Goal: Task Accomplishment & Management: Manage account settings

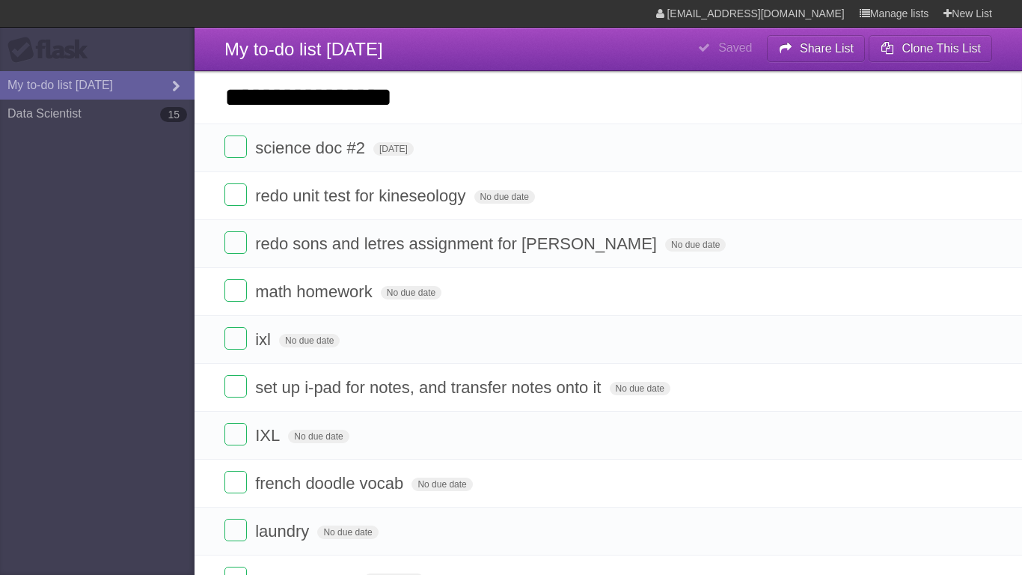
type input "**********"
click input "*********" at bounding box center [0, 0] width 0 height 0
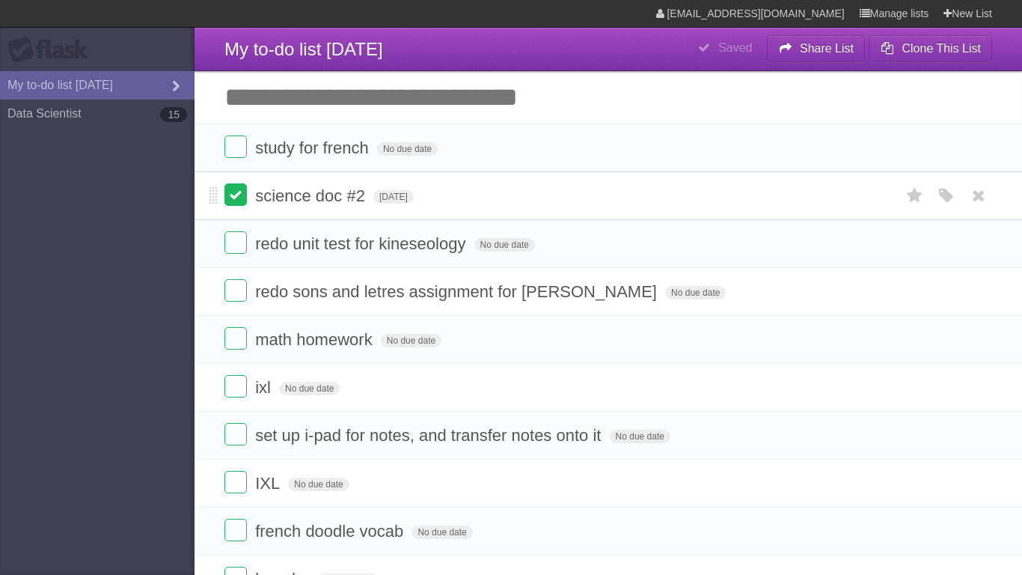
click at [236, 199] on label at bounding box center [235, 194] width 22 height 22
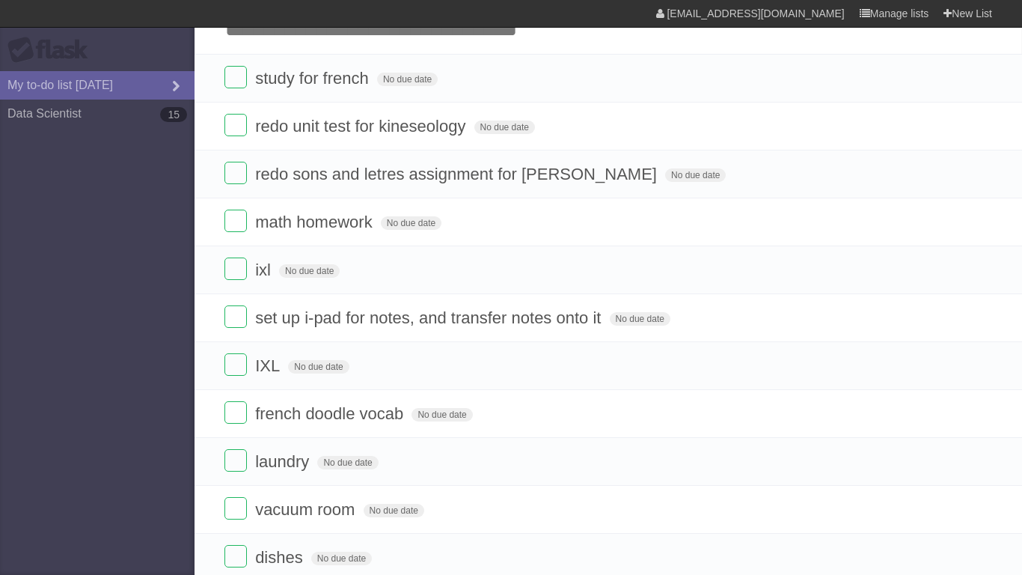
scroll to position [70, 0]
click at [665, 174] on span "No due date" at bounding box center [695, 174] width 61 height 13
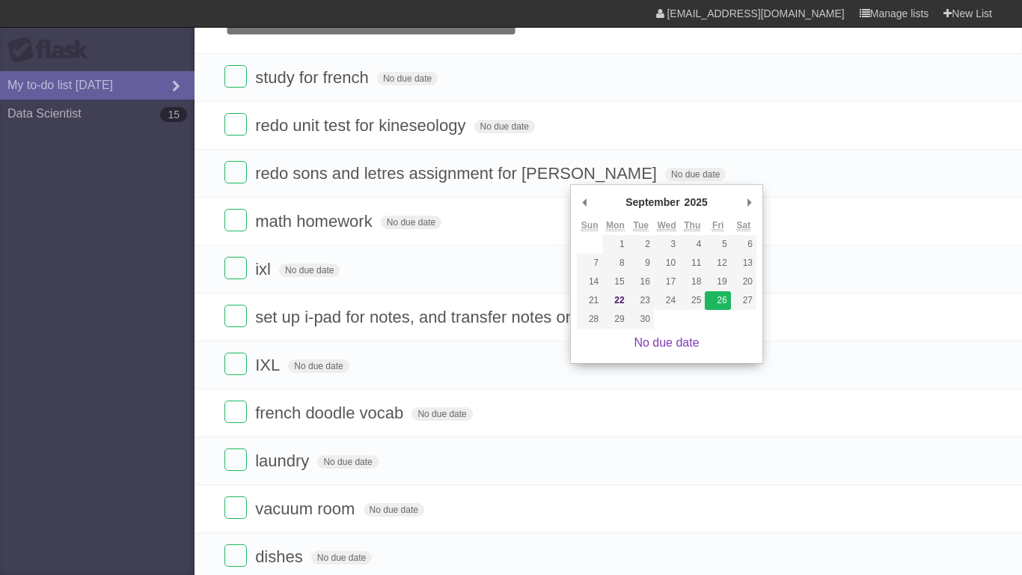
type span "[DATE]"
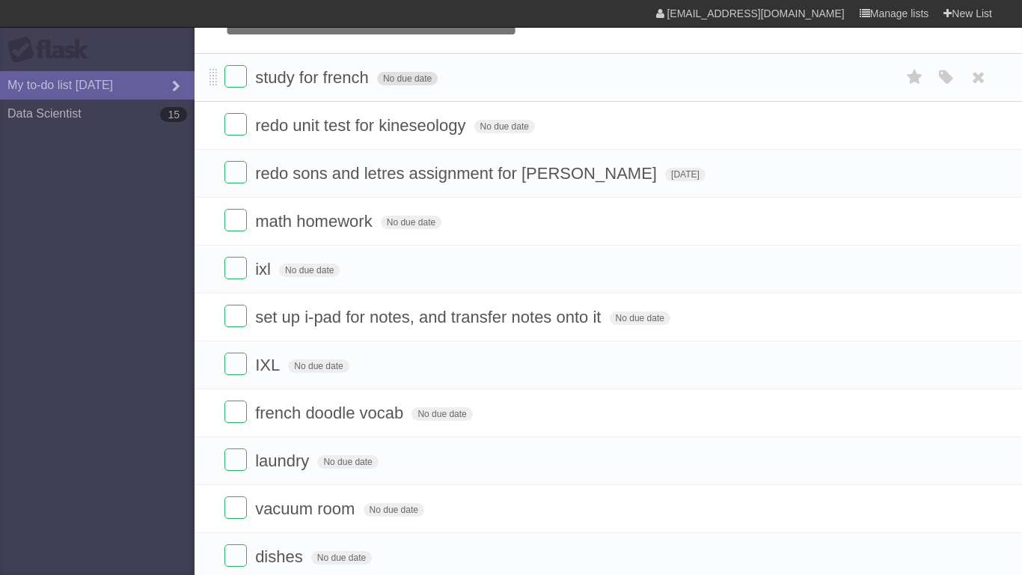
click at [420, 74] on span "No due date" at bounding box center [407, 78] width 61 height 13
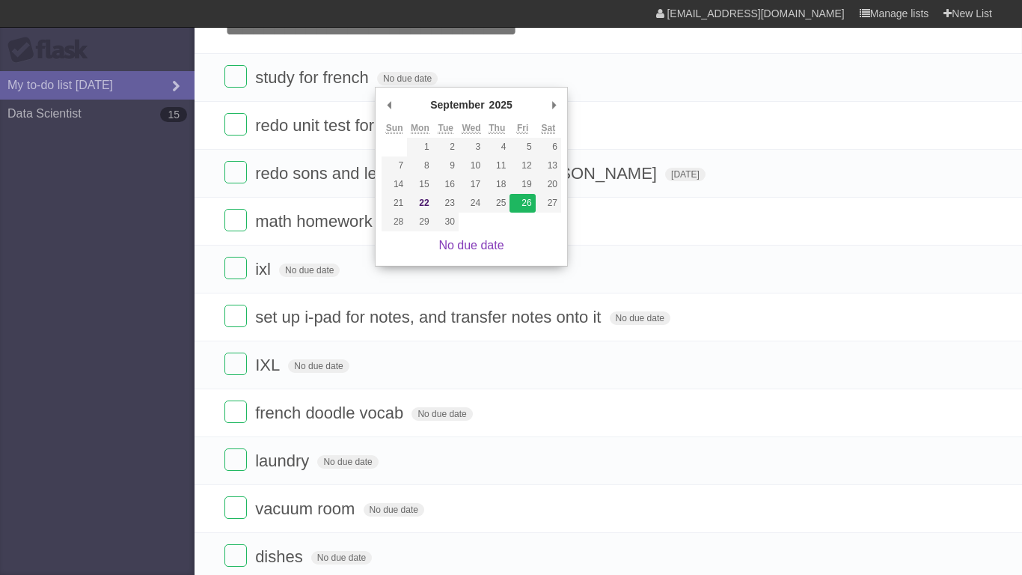
type span "[DATE]"
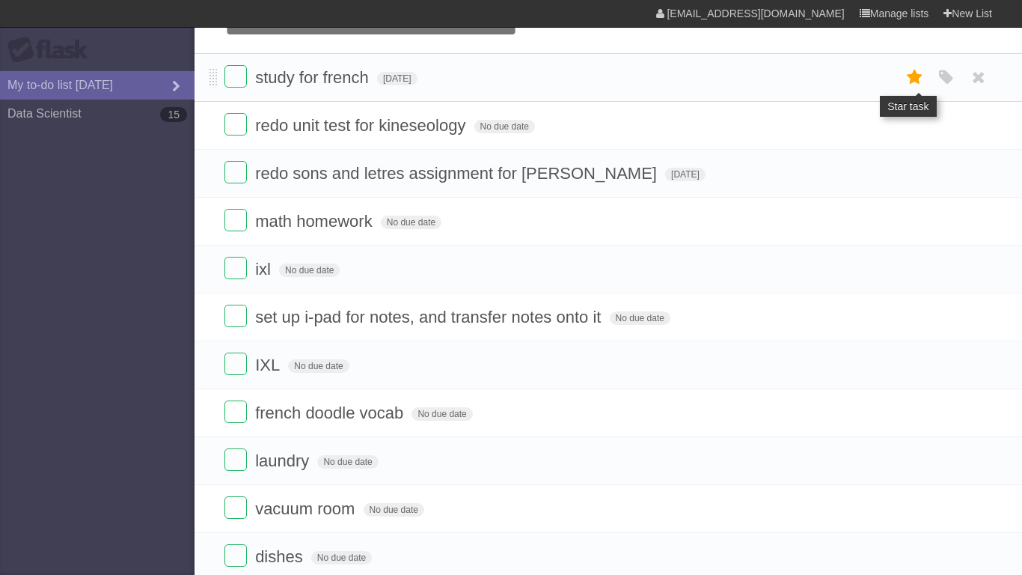
click at [915, 89] on icon at bounding box center [914, 77] width 21 height 25
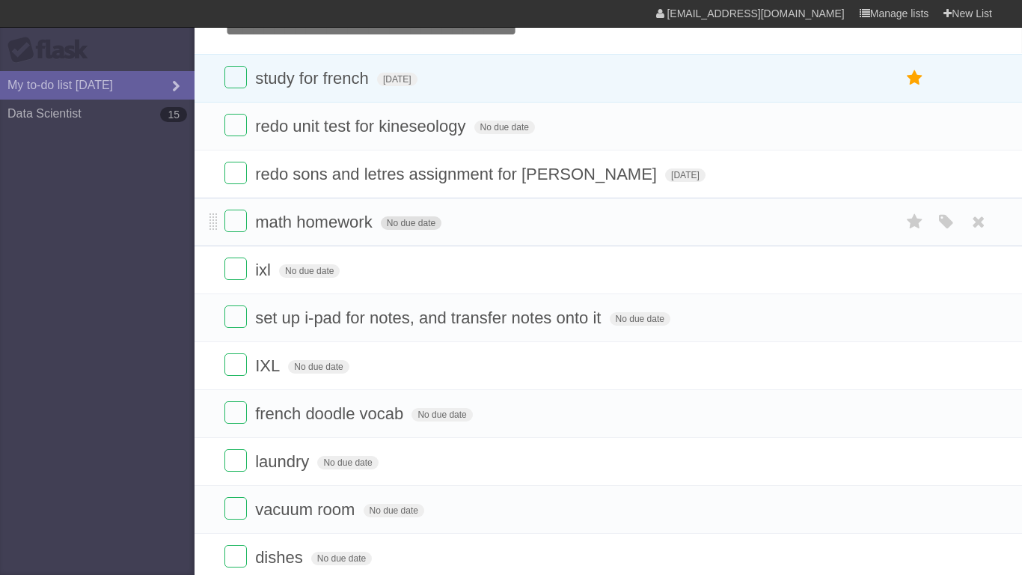
click at [408, 224] on span "No due date" at bounding box center [411, 222] width 61 height 13
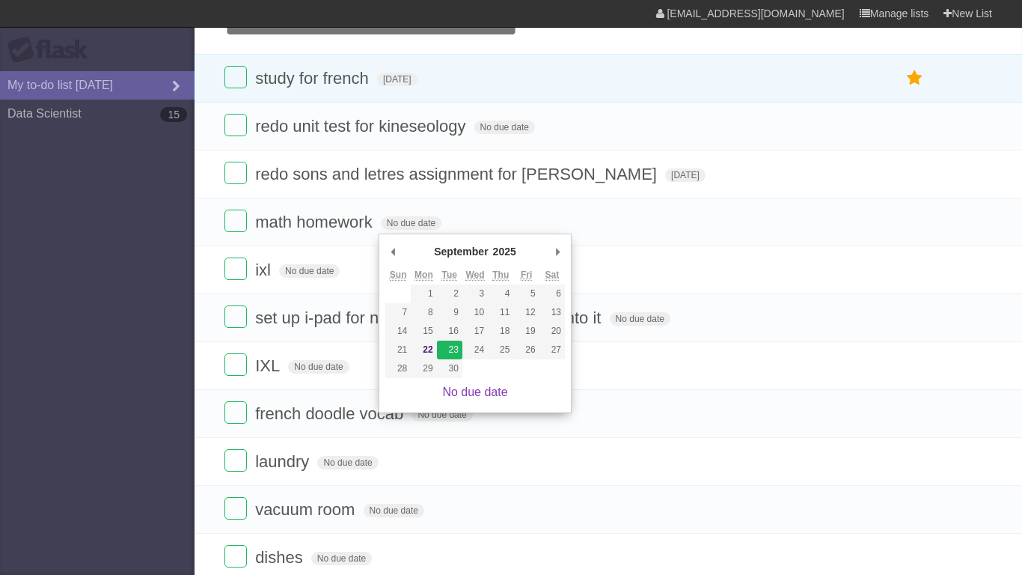
type span "[DATE]"
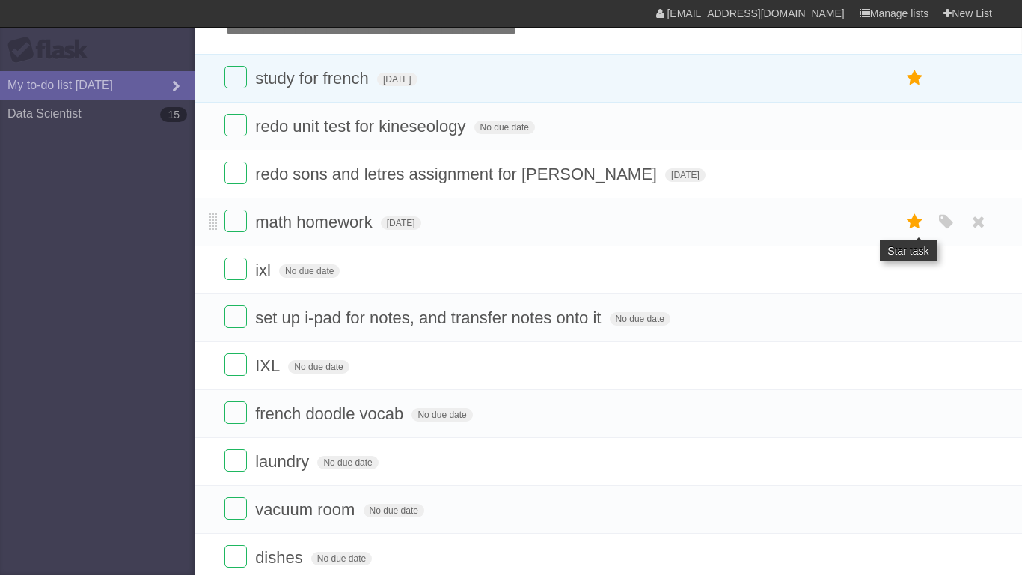
click at [907, 220] on icon at bounding box center [914, 221] width 21 height 25
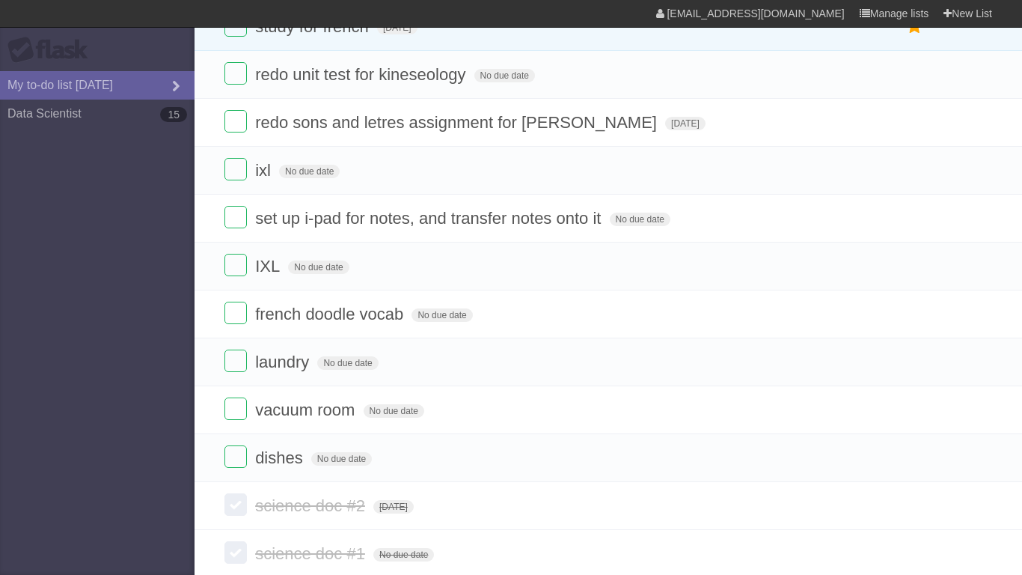
scroll to position [171, 0]
click at [308, 177] on span "No due date" at bounding box center [309, 169] width 61 height 13
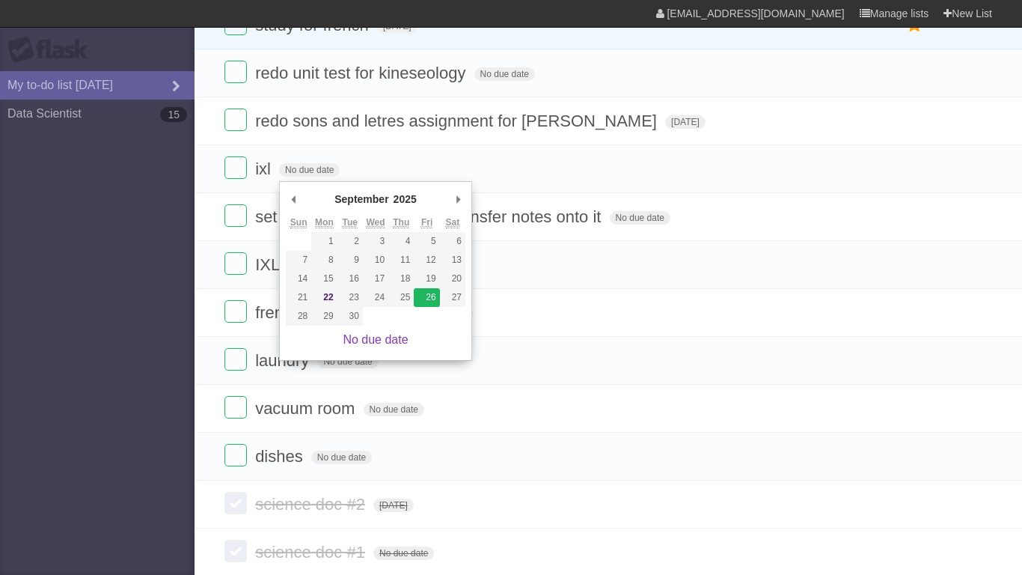
type span "[DATE]"
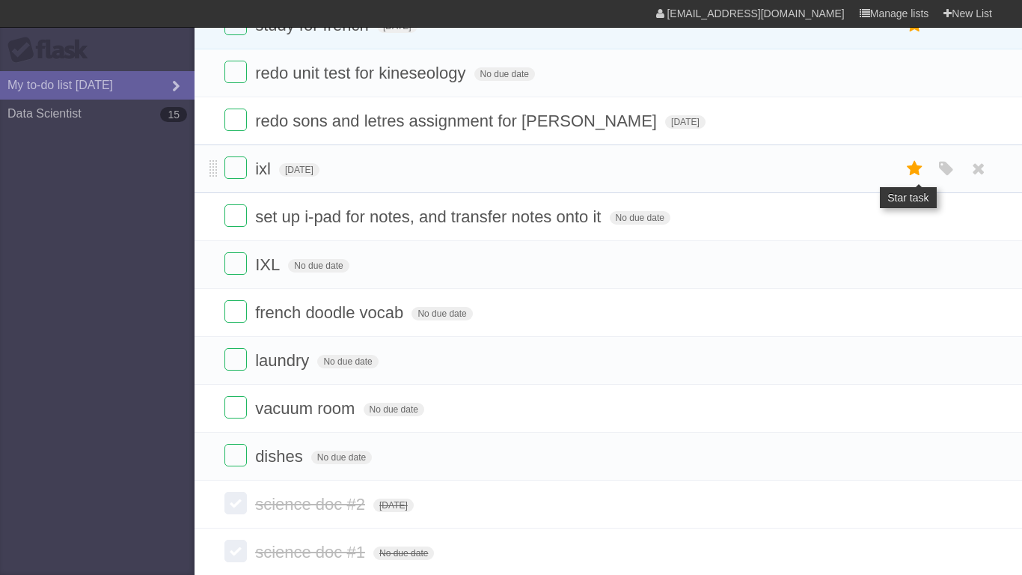
click at [918, 181] on icon at bounding box center [914, 168] width 21 height 25
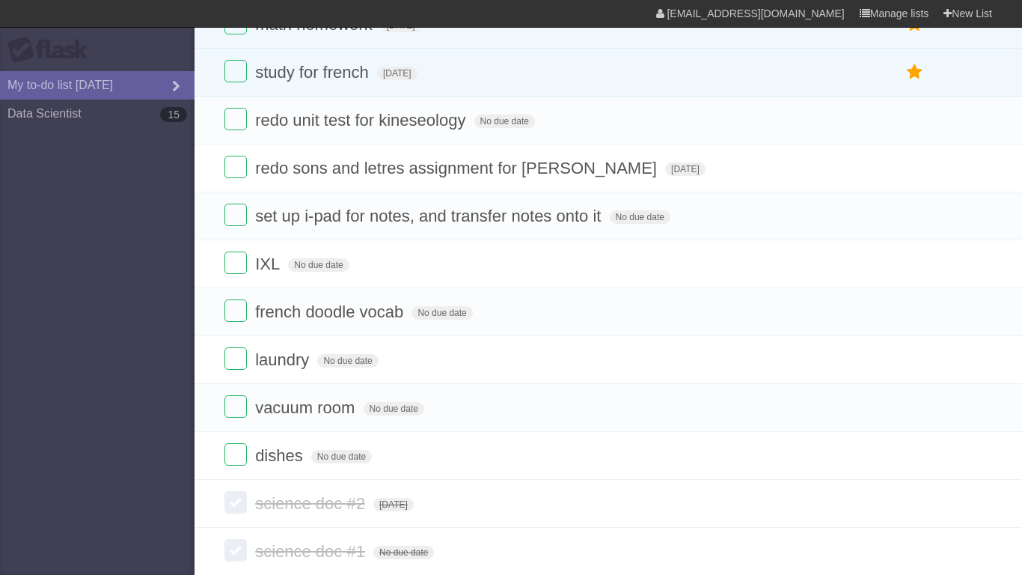
scroll to position [212, 0]
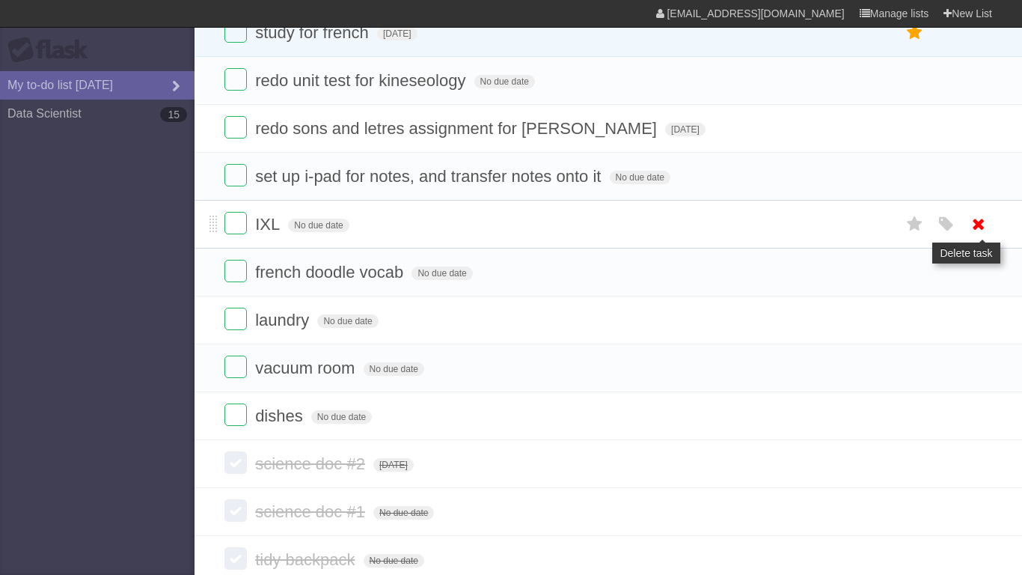
click at [978, 224] on icon at bounding box center [978, 224] width 21 height 25
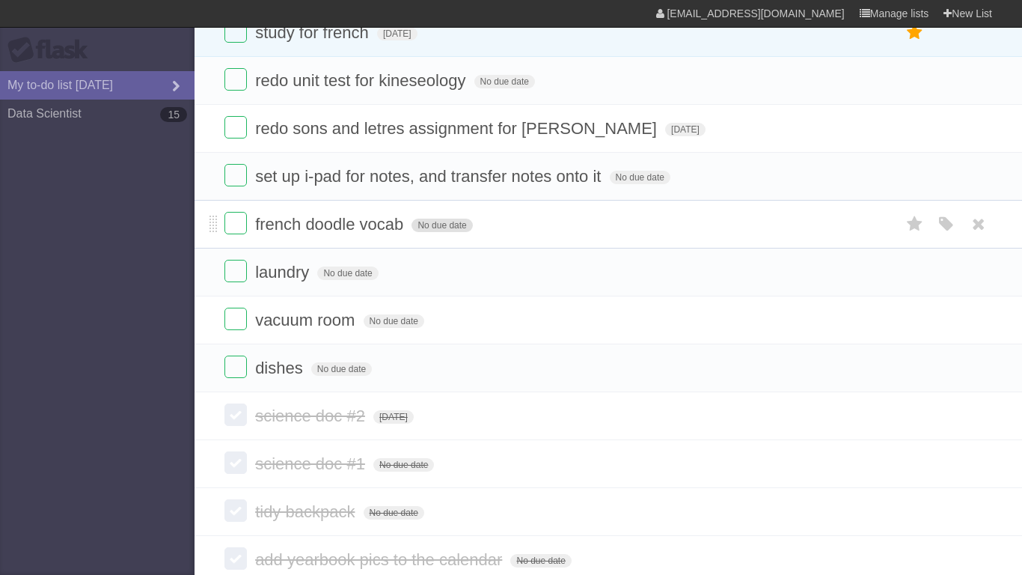
click at [429, 232] on span "No due date" at bounding box center [441, 224] width 61 height 13
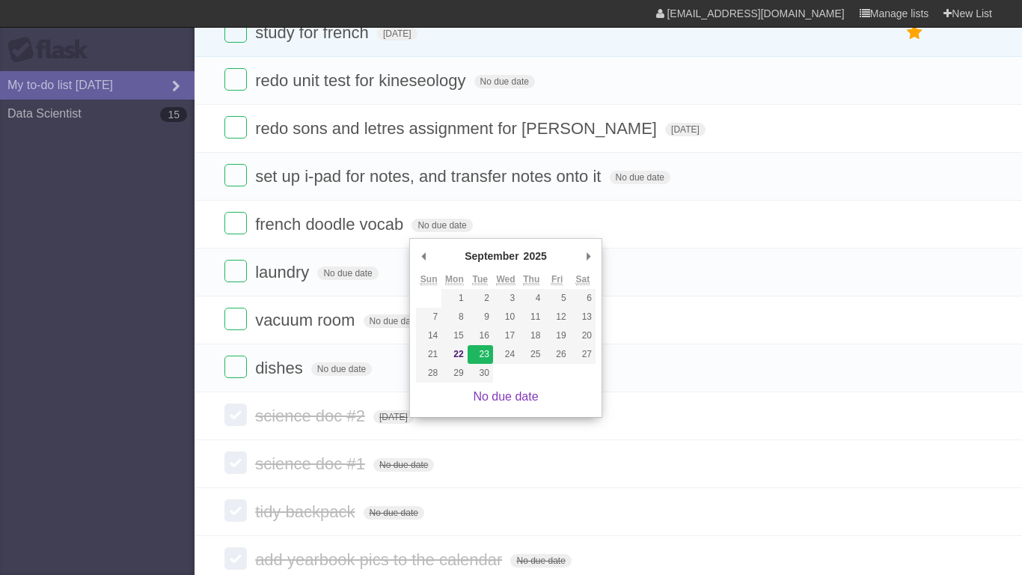
type span "[DATE]"
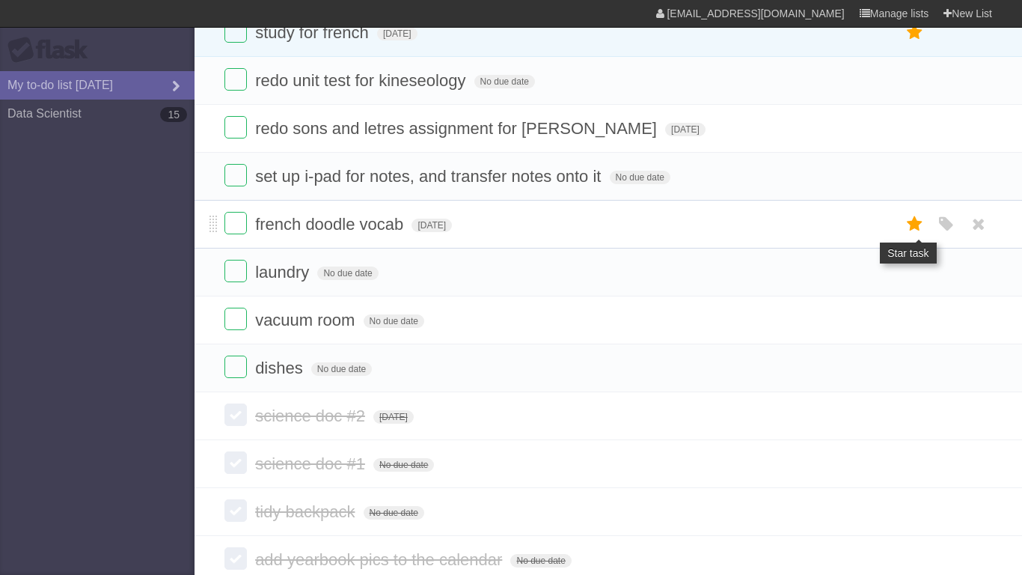
click at [910, 224] on icon at bounding box center [914, 224] width 21 height 25
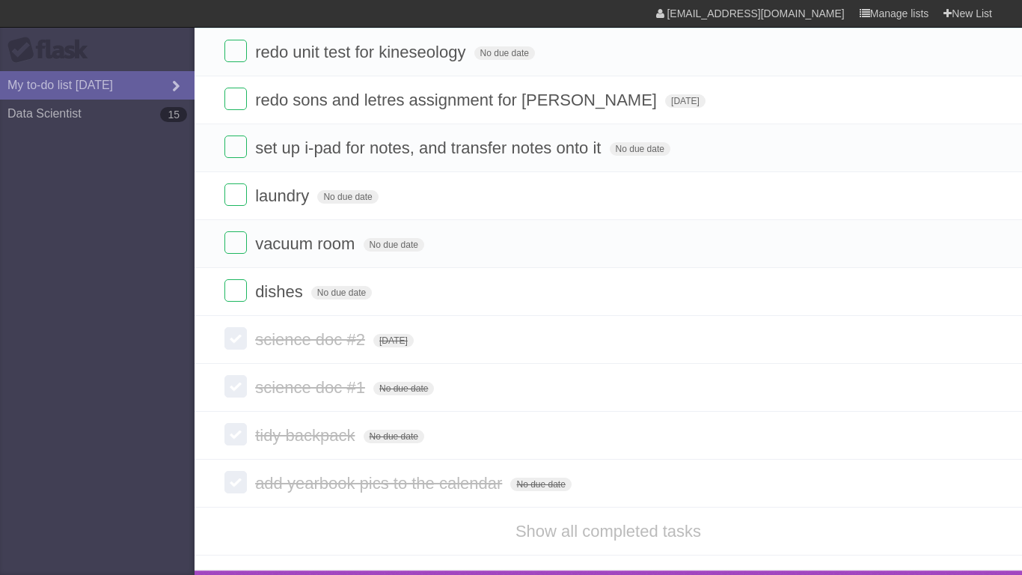
scroll to position [0, 0]
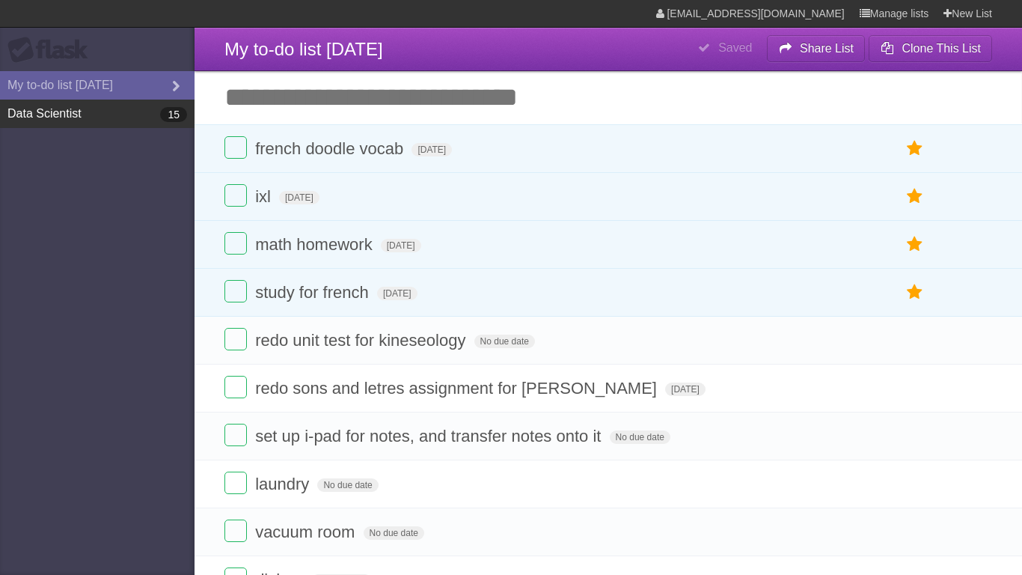
click at [143, 123] on link "Data Scientist 15" at bounding box center [97, 114] width 195 height 28
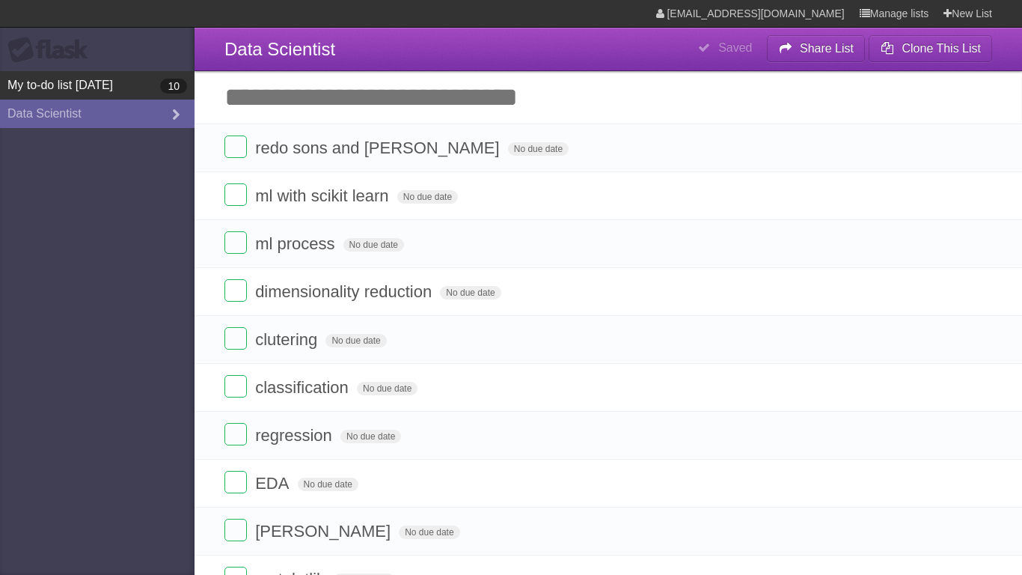
click at [55, 82] on link "My to-do list [DATE] 10" at bounding box center [97, 85] width 195 height 28
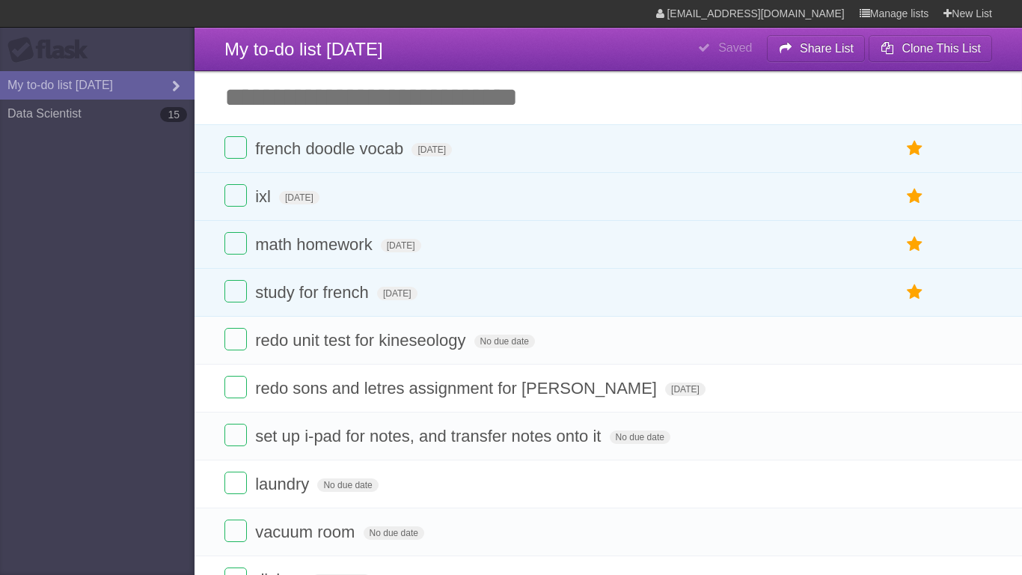
type span "[DATE]"
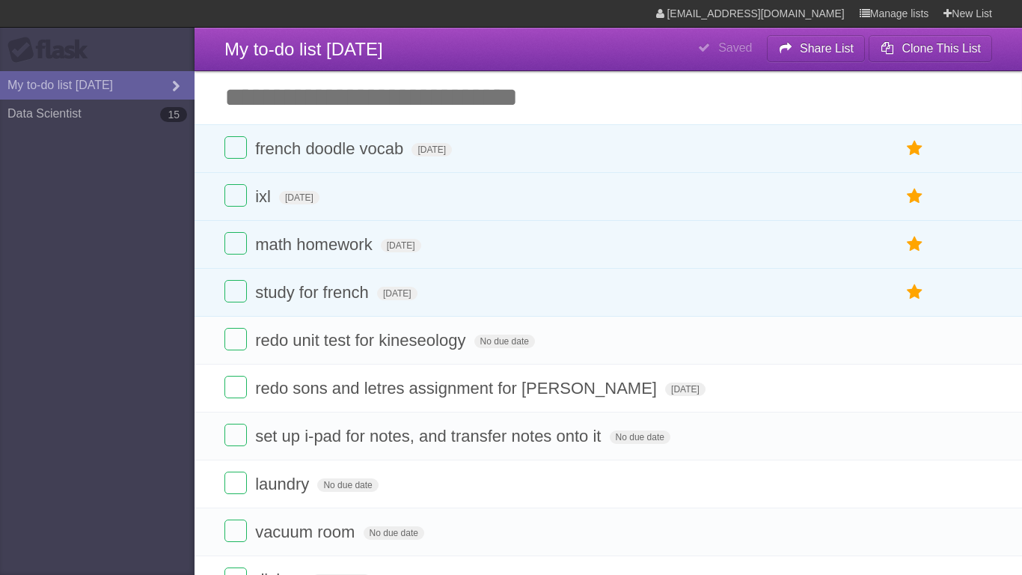
type span "[DATE]"
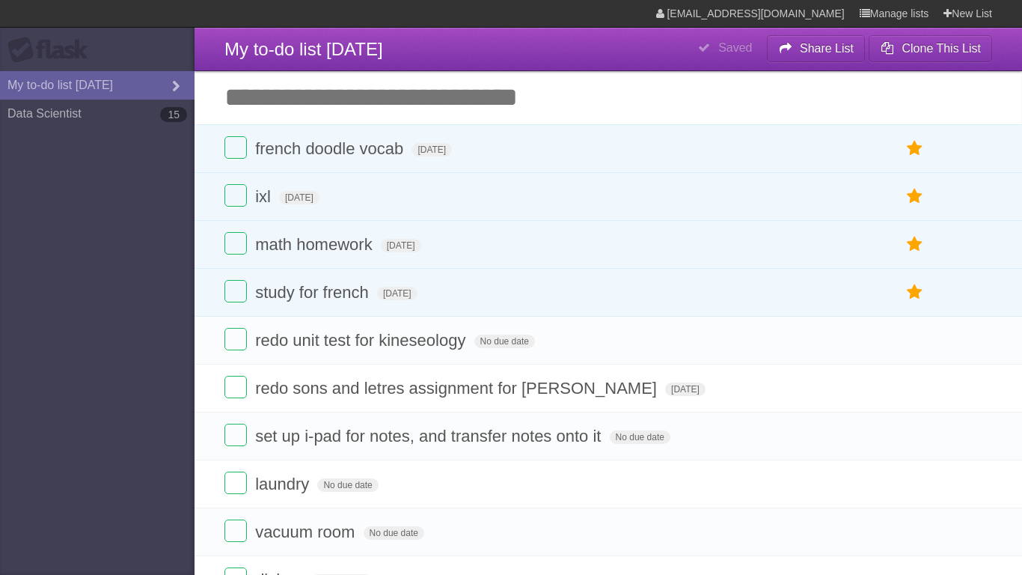
type span "[DATE]"
click at [983, 11] on link "New List" at bounding box center [967, 13] width 49 height 27
